Goal: Check status: Check status

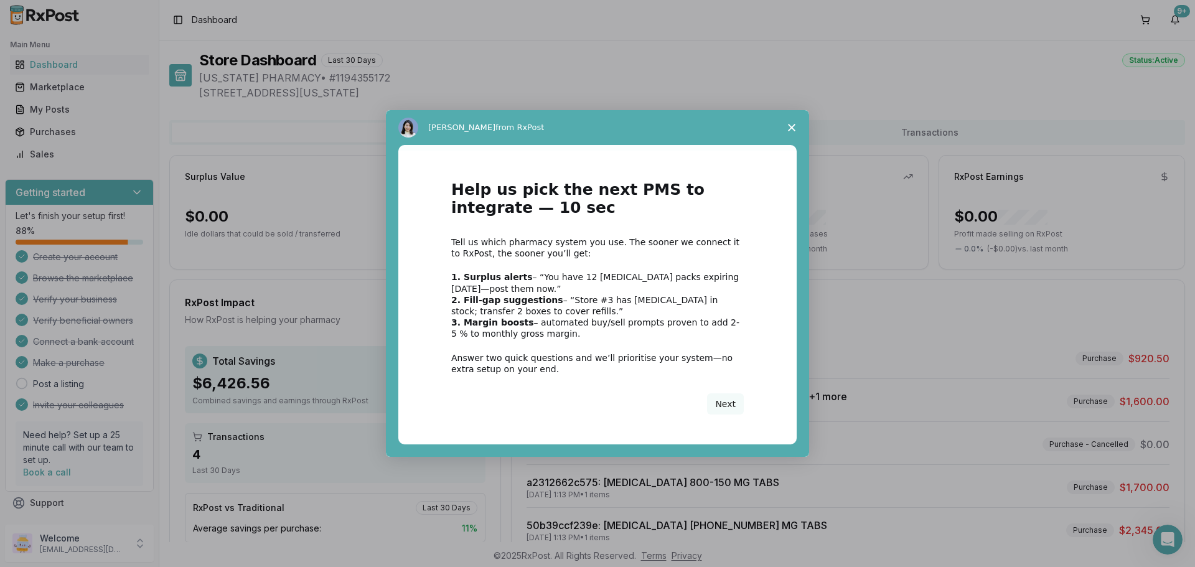
click at [796, 128] on span "Close survey" at bounding box center [791, 127] width 35 height 35
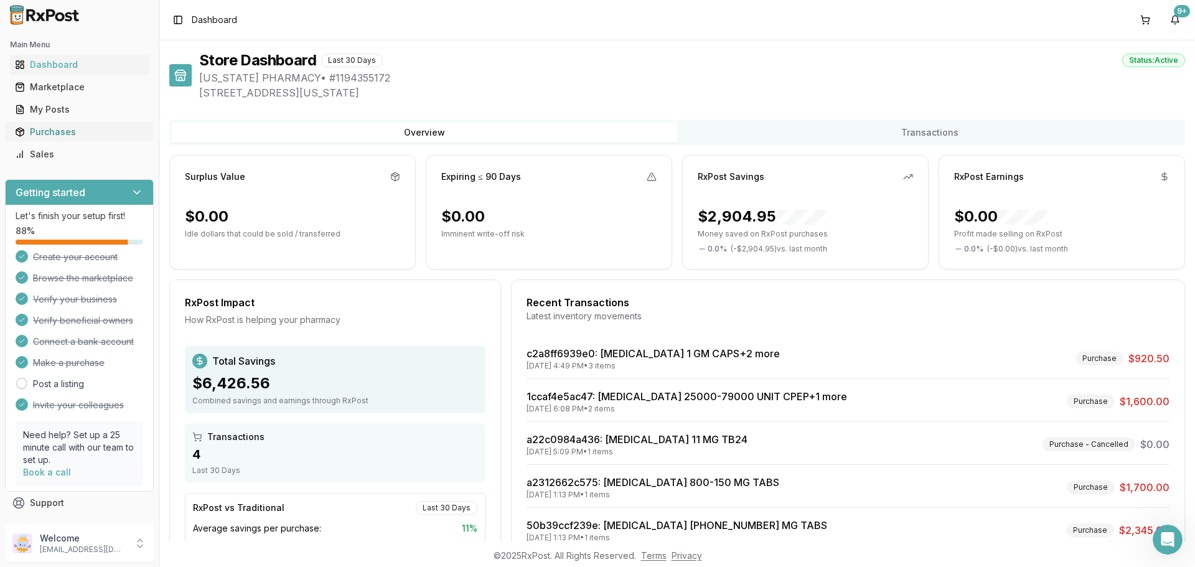
click at [55, 128] on div "Purchases" at bounding box center [79, 132] width 129 height 12
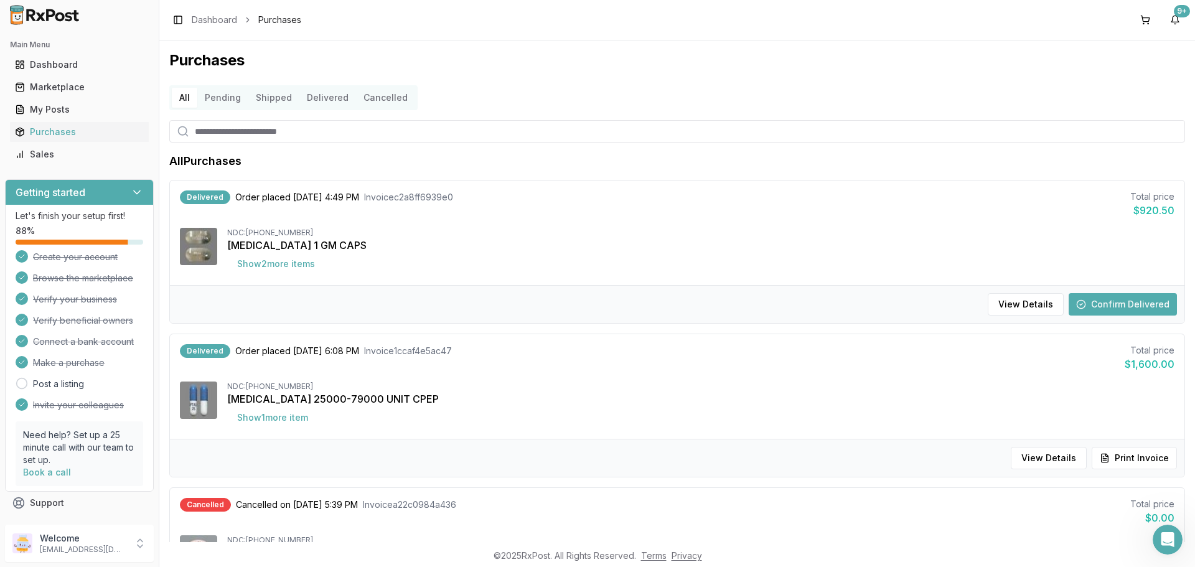
click at [220, 103] on button "Pending" at bounding box center [222, 98] width 51 height 20
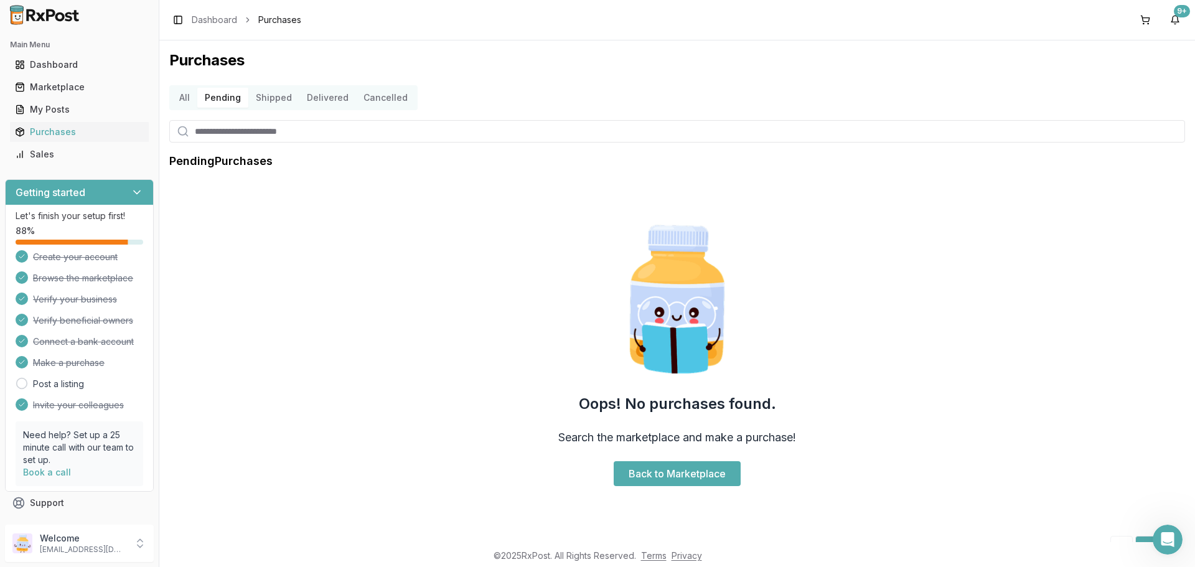
click at [220, 95] on button "Pending" at bounding box center [222, 98] width 51 height 20
click at [186, 101] on button "All" at bounding box center [185, 98] width 26 height 20
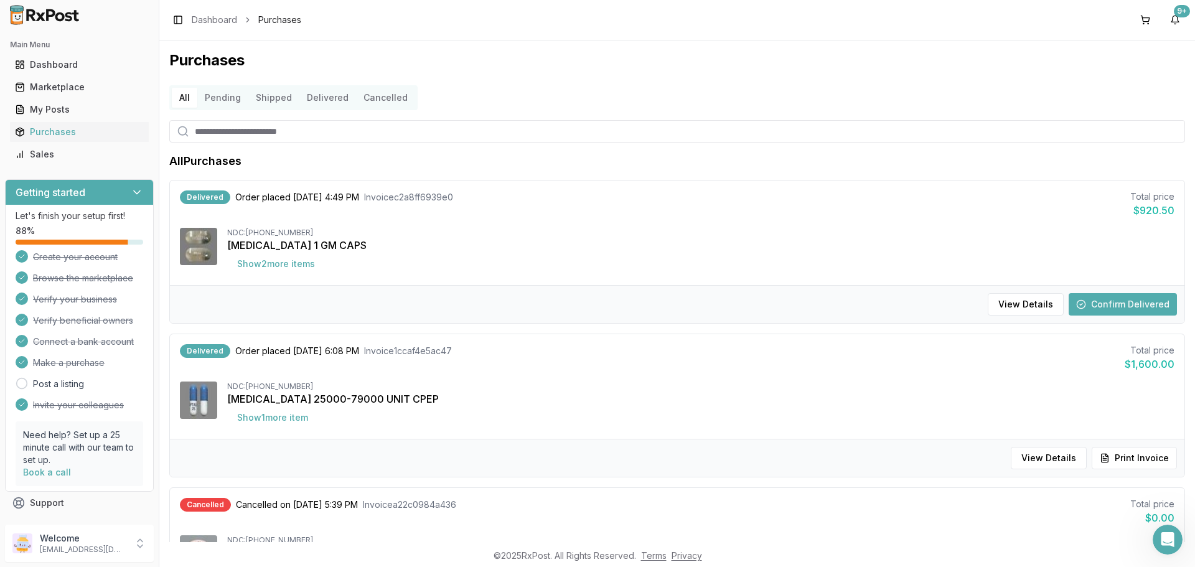
click at [1125, 26] on div "Toggle Sidebar Dashboard Purchases 9+" at bounding box center [676, 20] width 1035 height 40
click at [1136, 22] on button at bounding box center [1145, 20] width 20 height 20
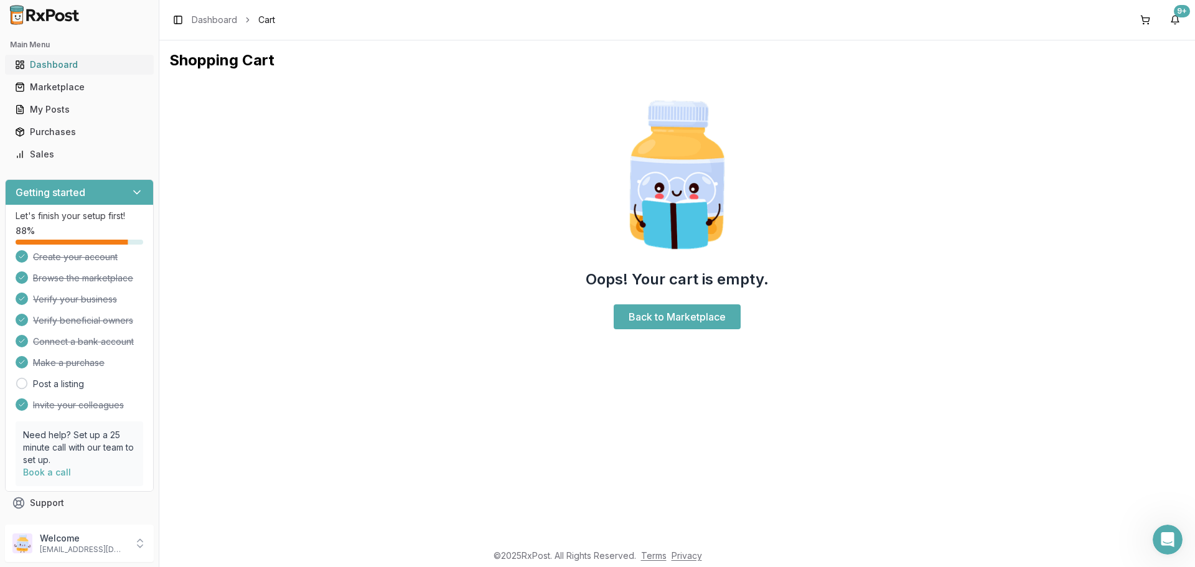
click at [52, 72] on link "Dashboard" at bounding box center [79, 65] width 139 height 22
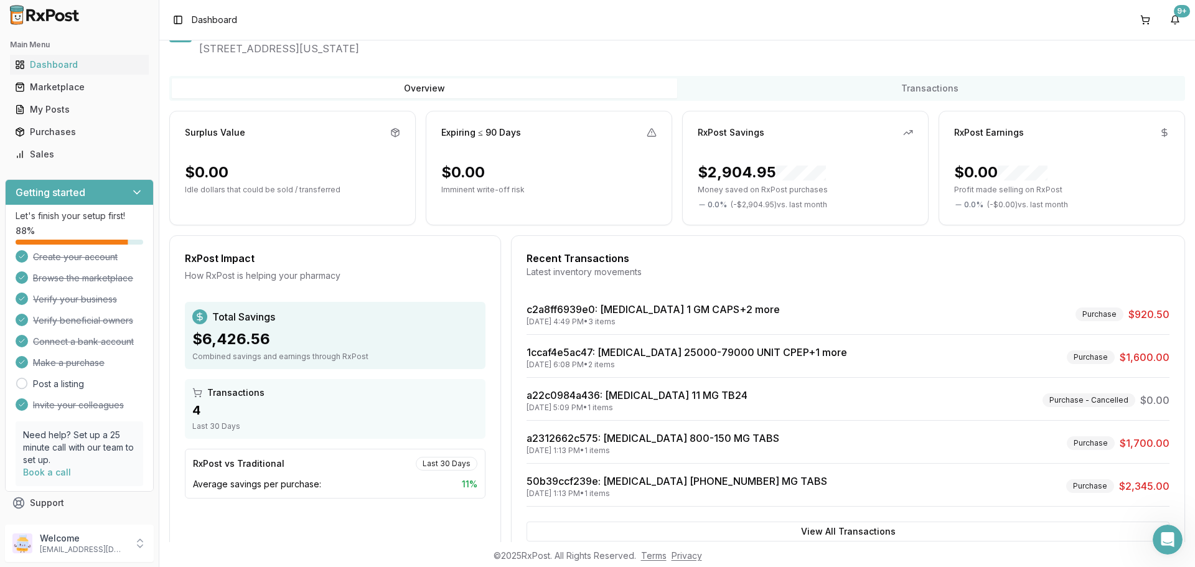
scroll to position [79, 0]
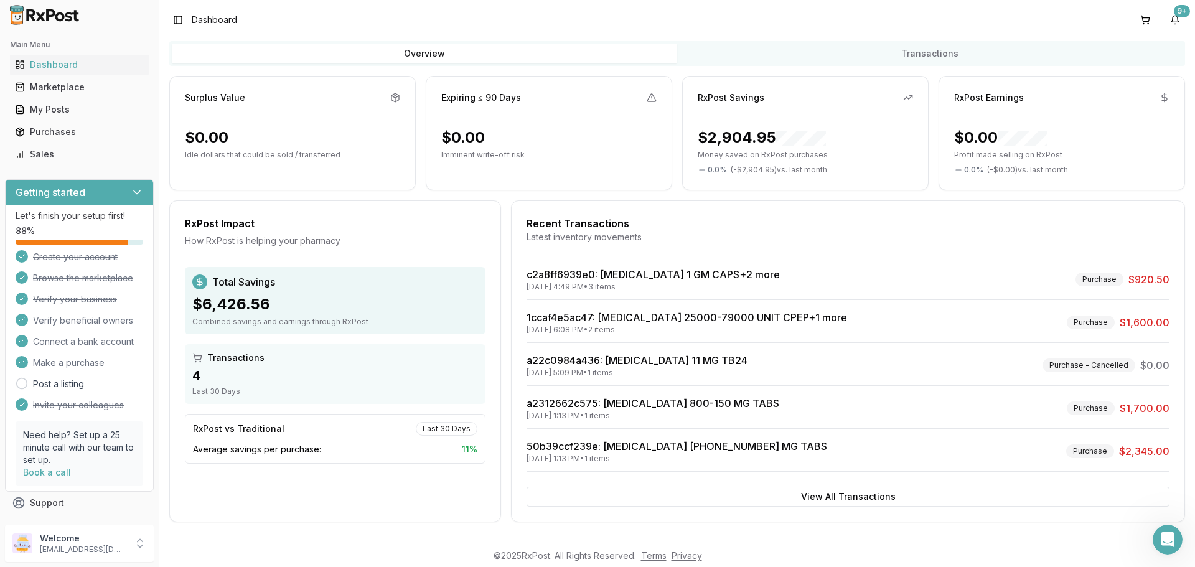
click at [300, 388] on div "Last 30 Days" at bounding box center [335, 391] width 286 height 10
click at [630, 443] on link "50b39ccf239e : [MEDICAL_DATA] [PHONE_NUMBER] MG TABS" at bounding box center [676, 446] width 301 height 12
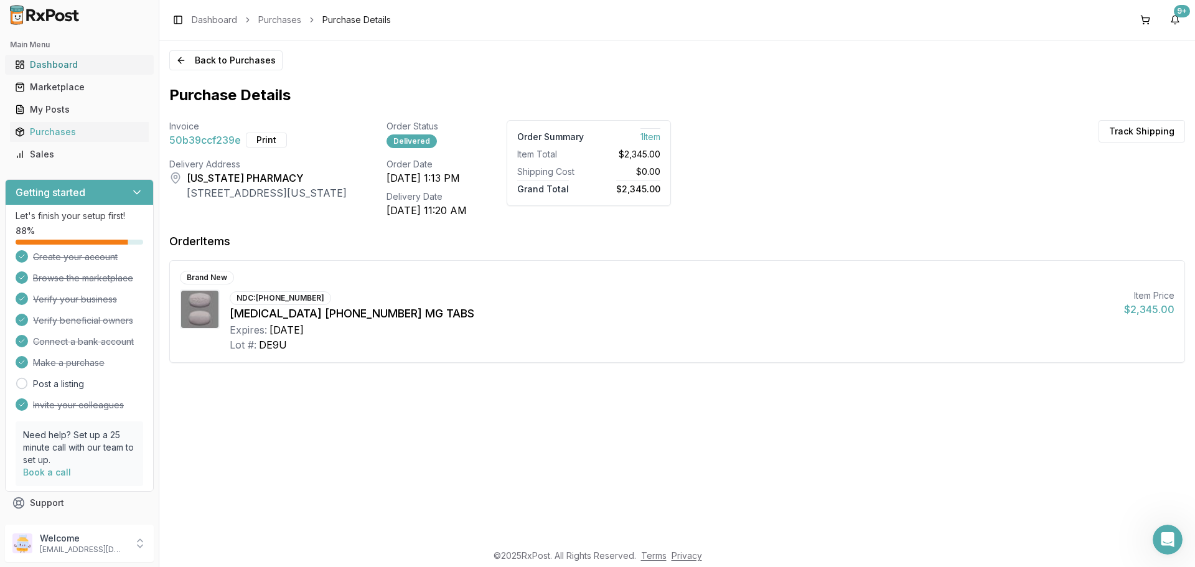
click at [30, 62] on div "Dashboard" at bounding box center [79, 64] width 129 height 12
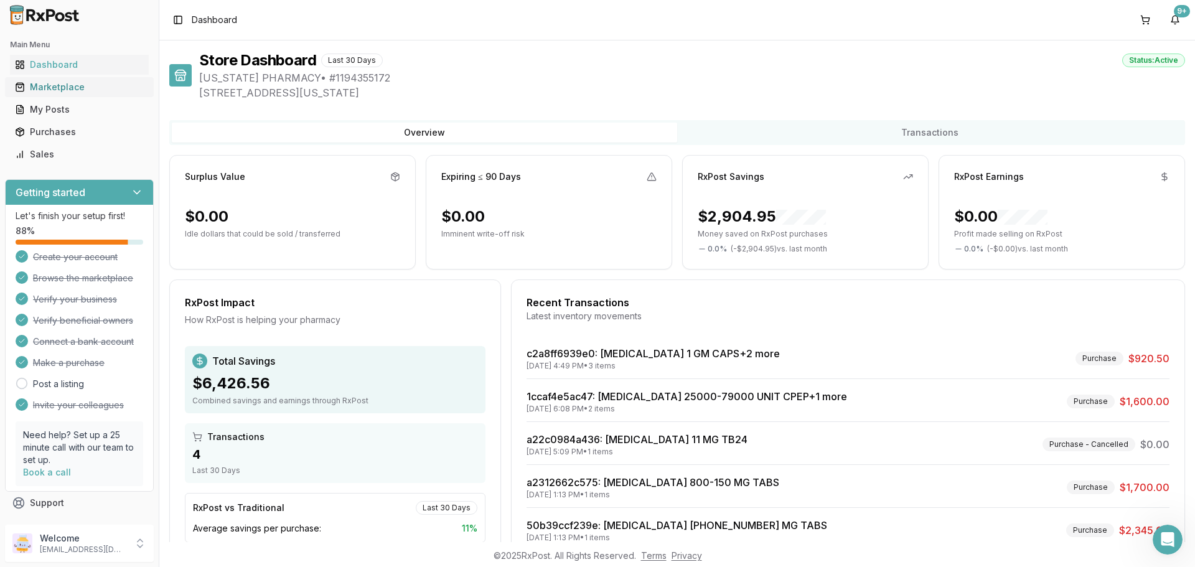
click at [78, 92] on div "Marketplace" at bounding box center [79, 87] width 129 height 12
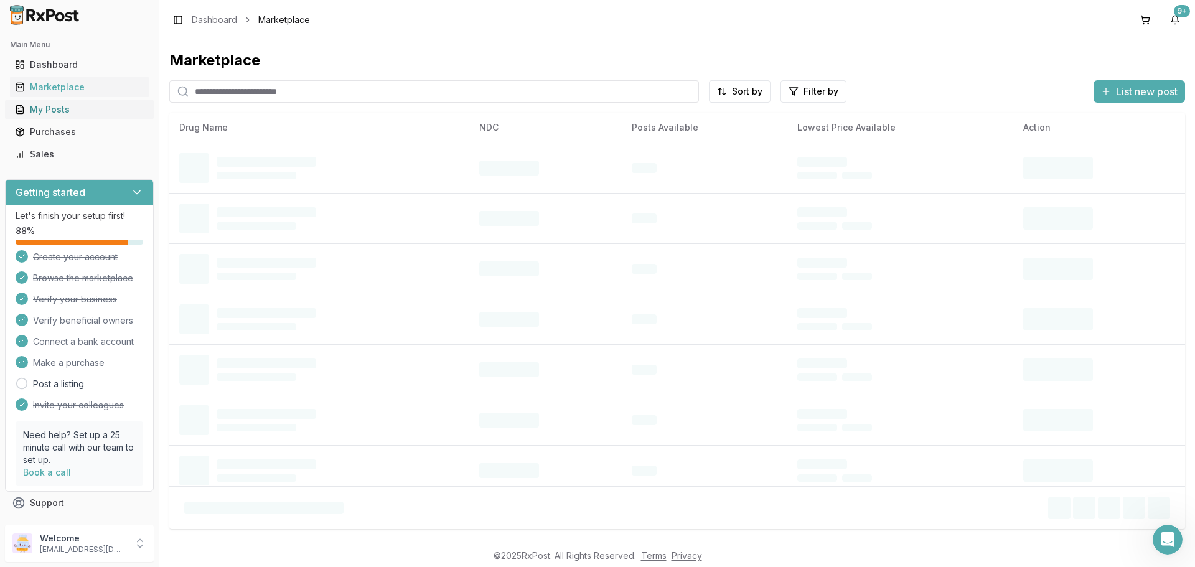
click at [93, 115] on div "My Posts" at bounding box center [79, 109] width 129 height 12
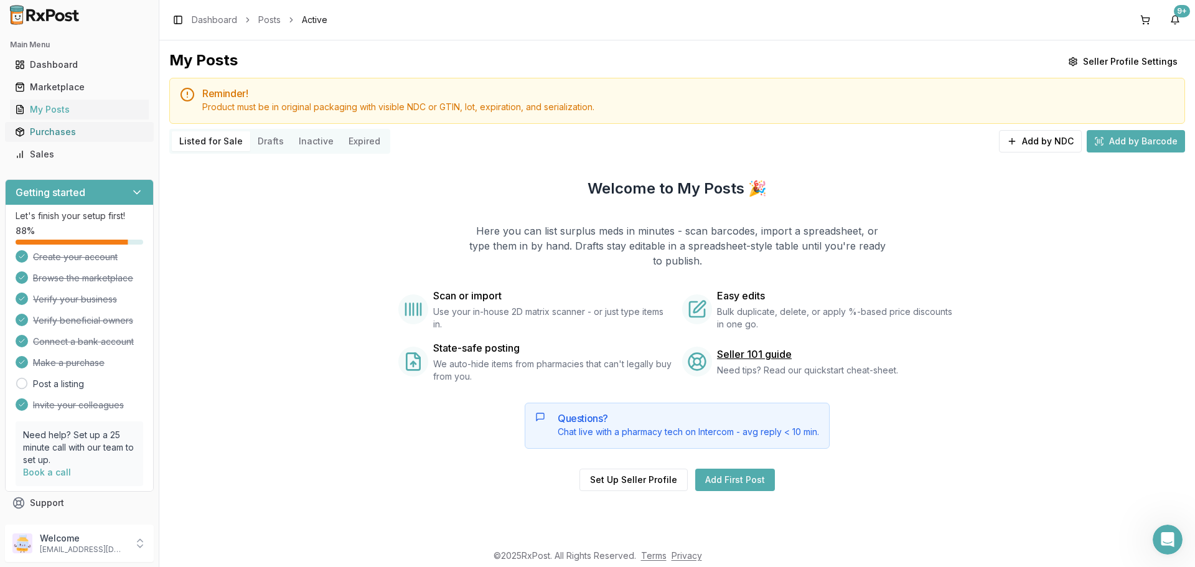
click at [45, 133] on div "Purchases" at bounding box center [79, 132] width 129 height 12
